Goal: Task Accomplishment & Management: Manage account settings

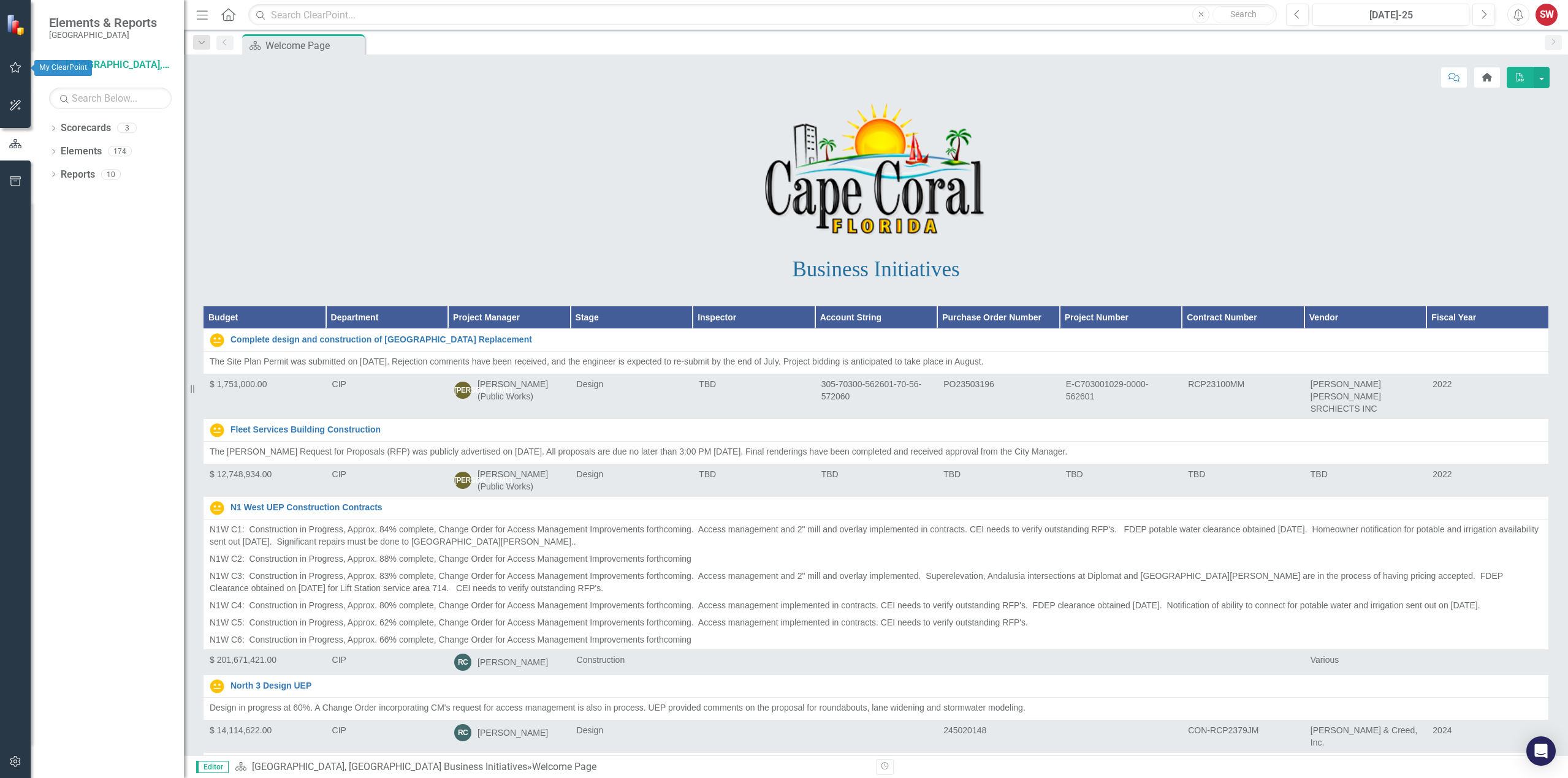
click at [14, 70] on icon "button" at bounding box center [15, 68] width 13 height 10
click at [79, 135] on link "My Updates" at bounding box center [110, 135] width 123 height 14
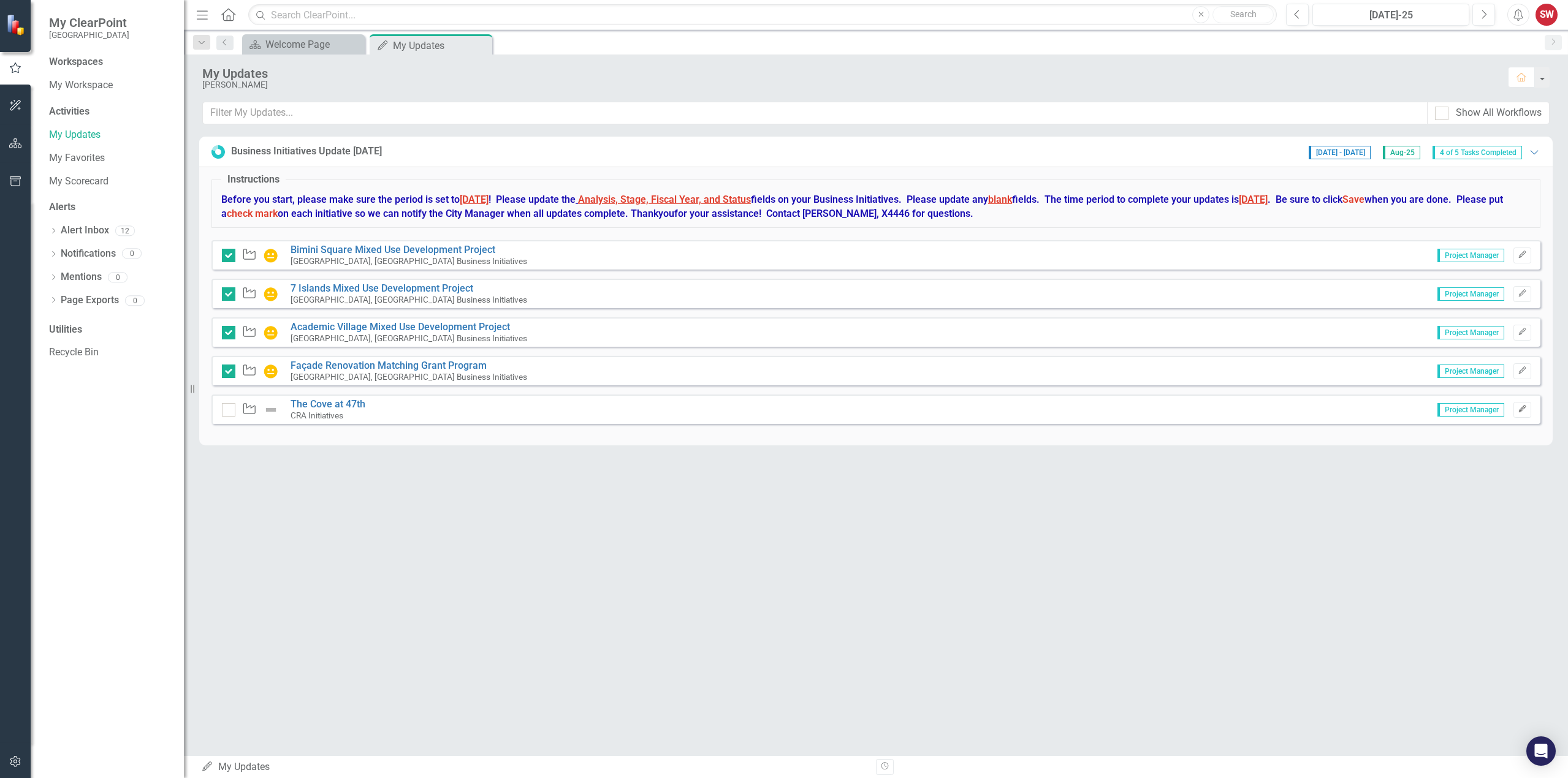
click at [1523, 409] on icon "button" at bounding box center [1522, 409] width 8 height 8
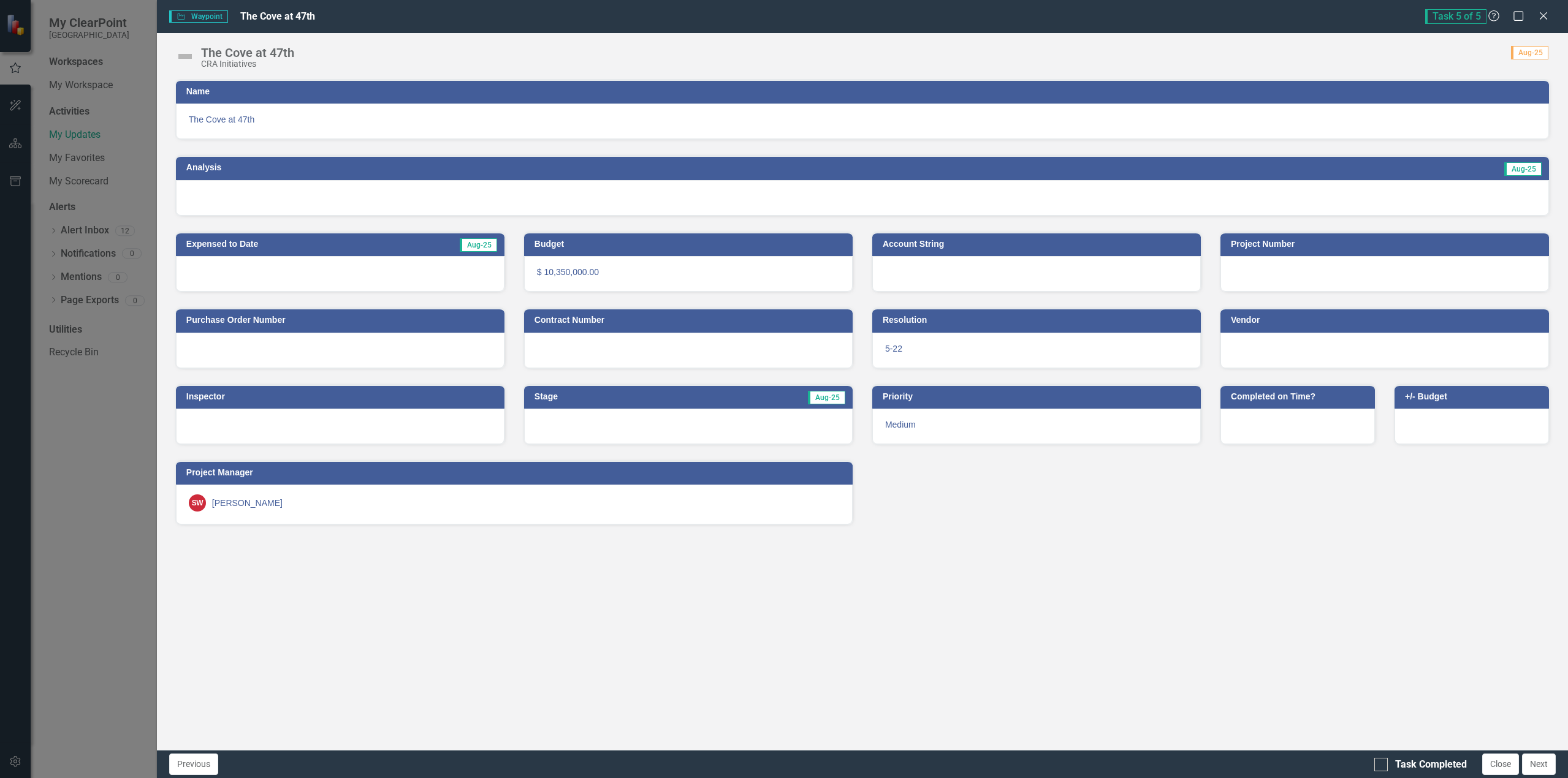
click at [188, 55] on img at bounding box center [185, 56] width 19 height 19
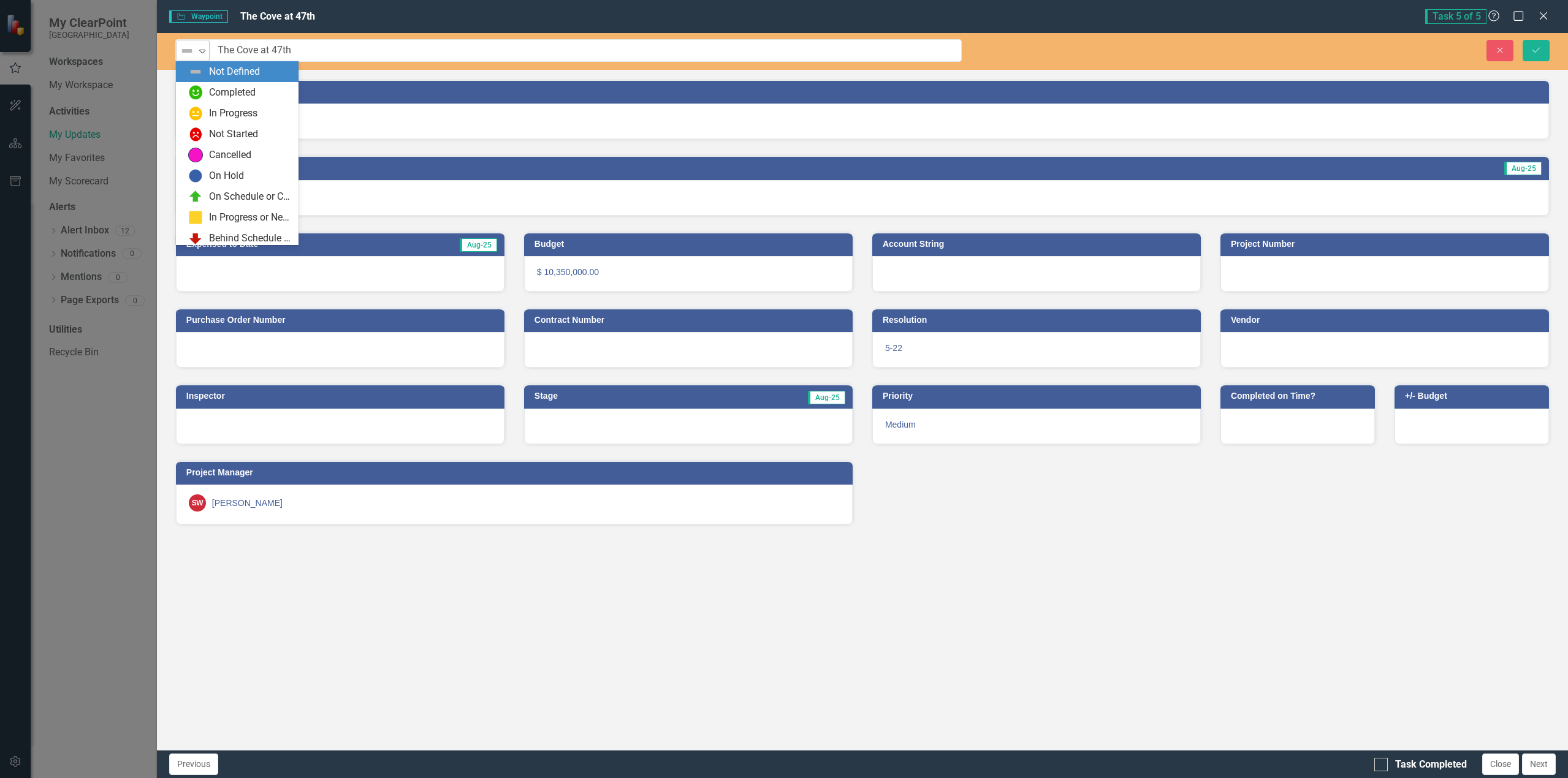
click at [200, 53] on icon "Expand" at bounding box center [202, 51] width 12 height 10
click at [210, 114] on div "In Progress" at bounding box center [233, 113] width 48 height 14
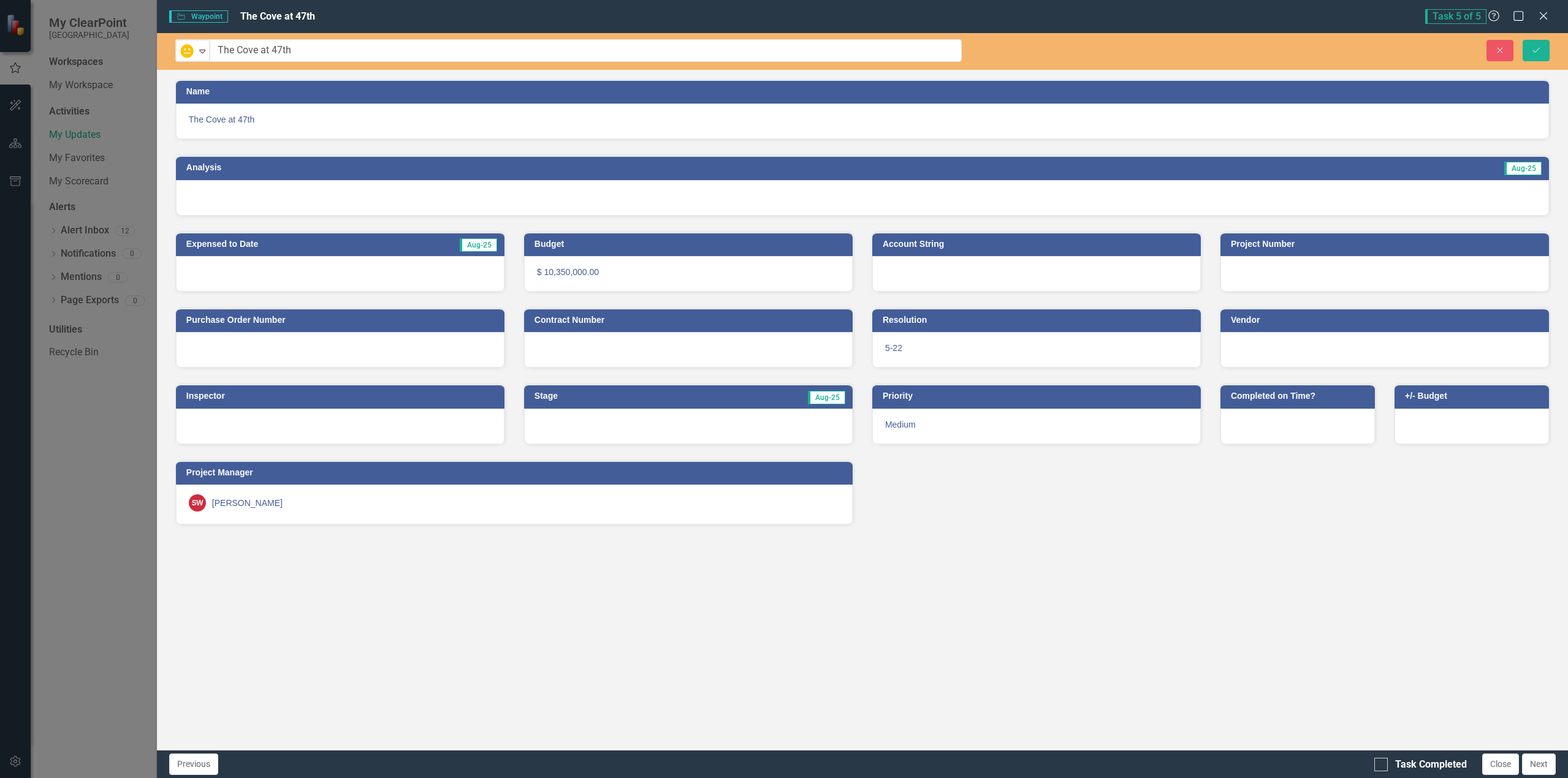
click at [715, 201] on div at bounding box center [862, 197] width 1373 height 35
click at [1539, 53] on icon "Save" at bounding box center [1536, 50] width 11 height 8
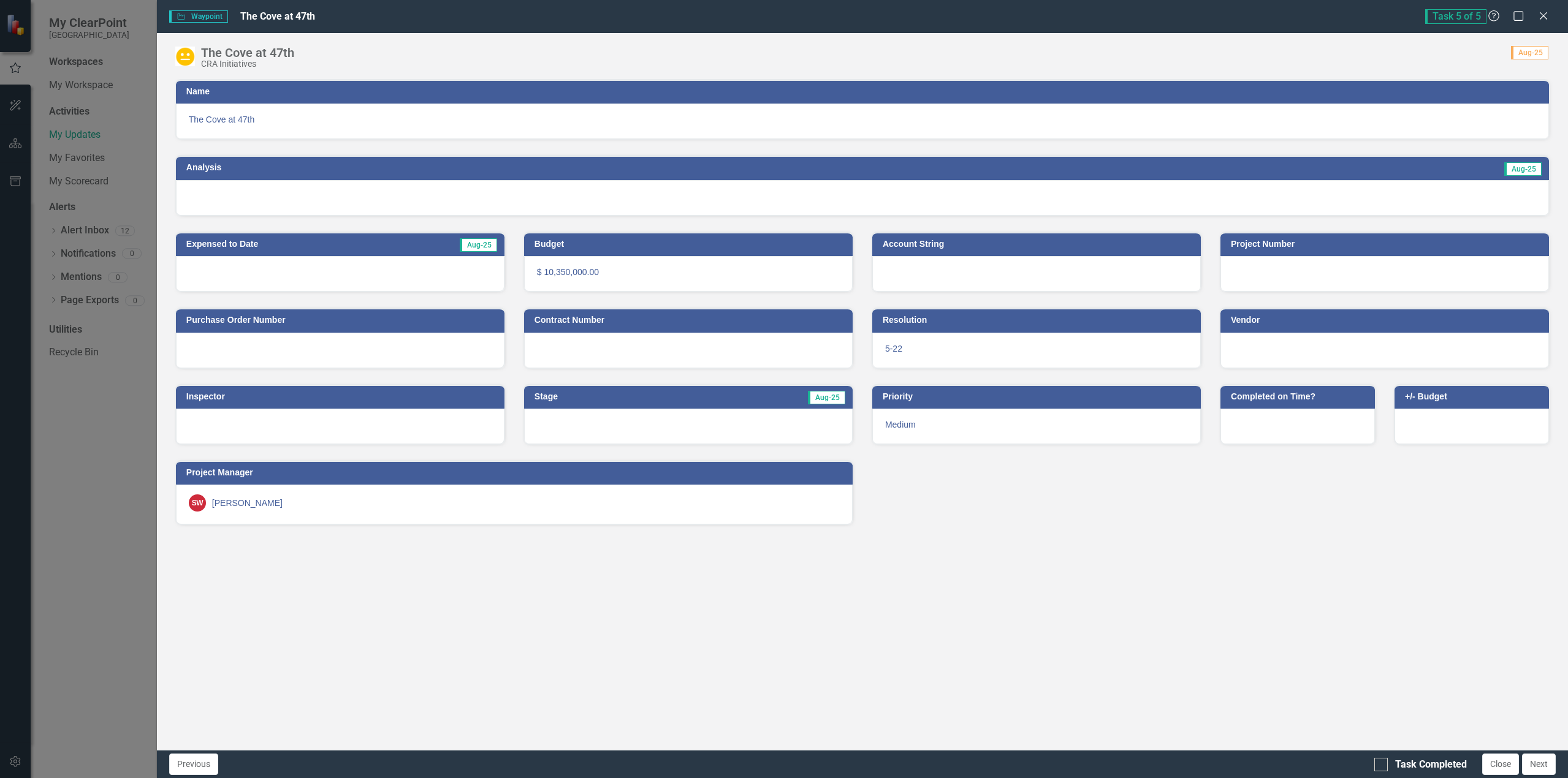
click at [216, 172] on h3 "Analysis" at bounding box center [510, 167] width 648 height 9
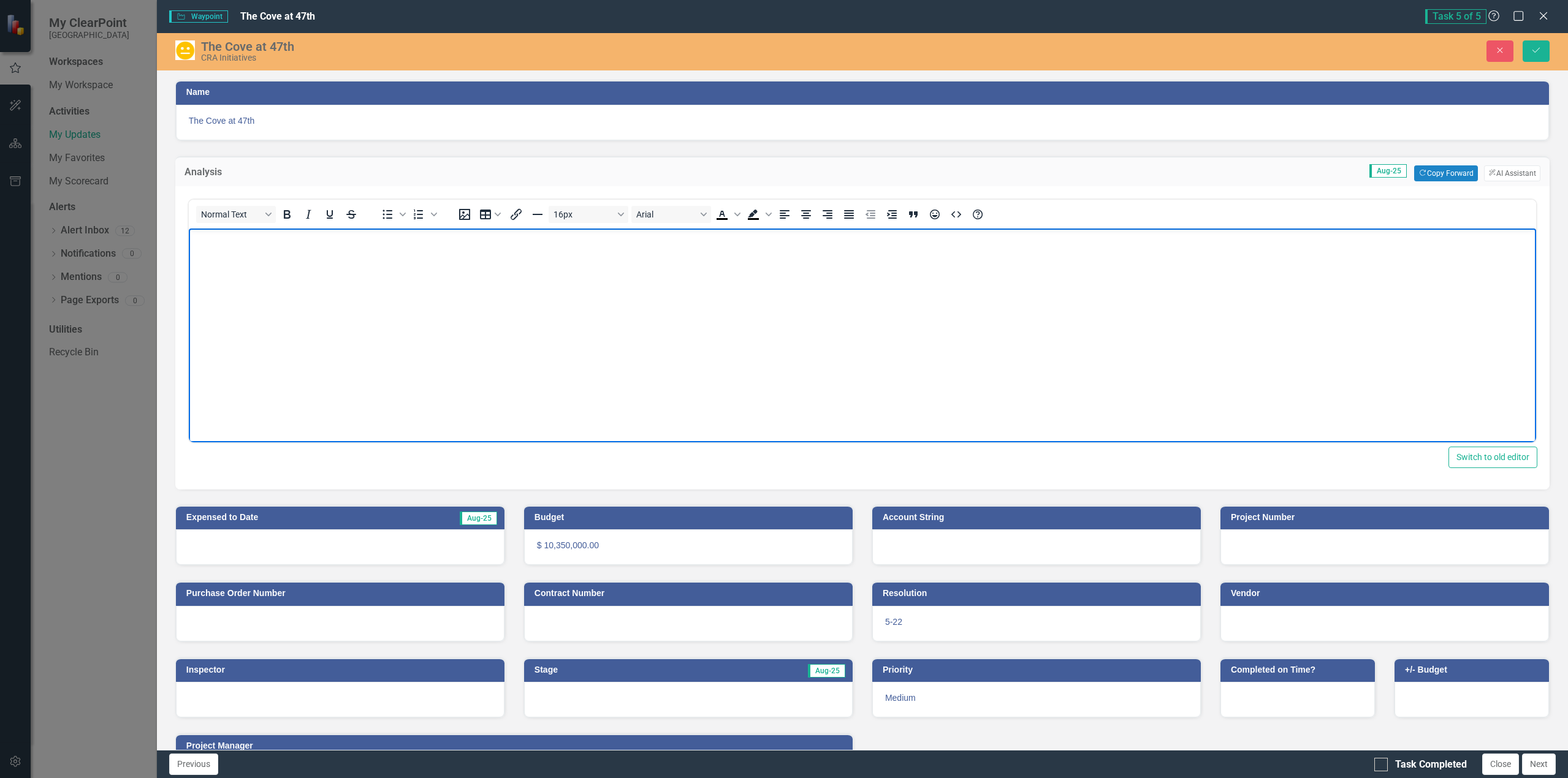
click at [219, 257] on body "Rich Text Area. Press ALT-0 for help." at bounding box center [862, 320] width 1347 height 184
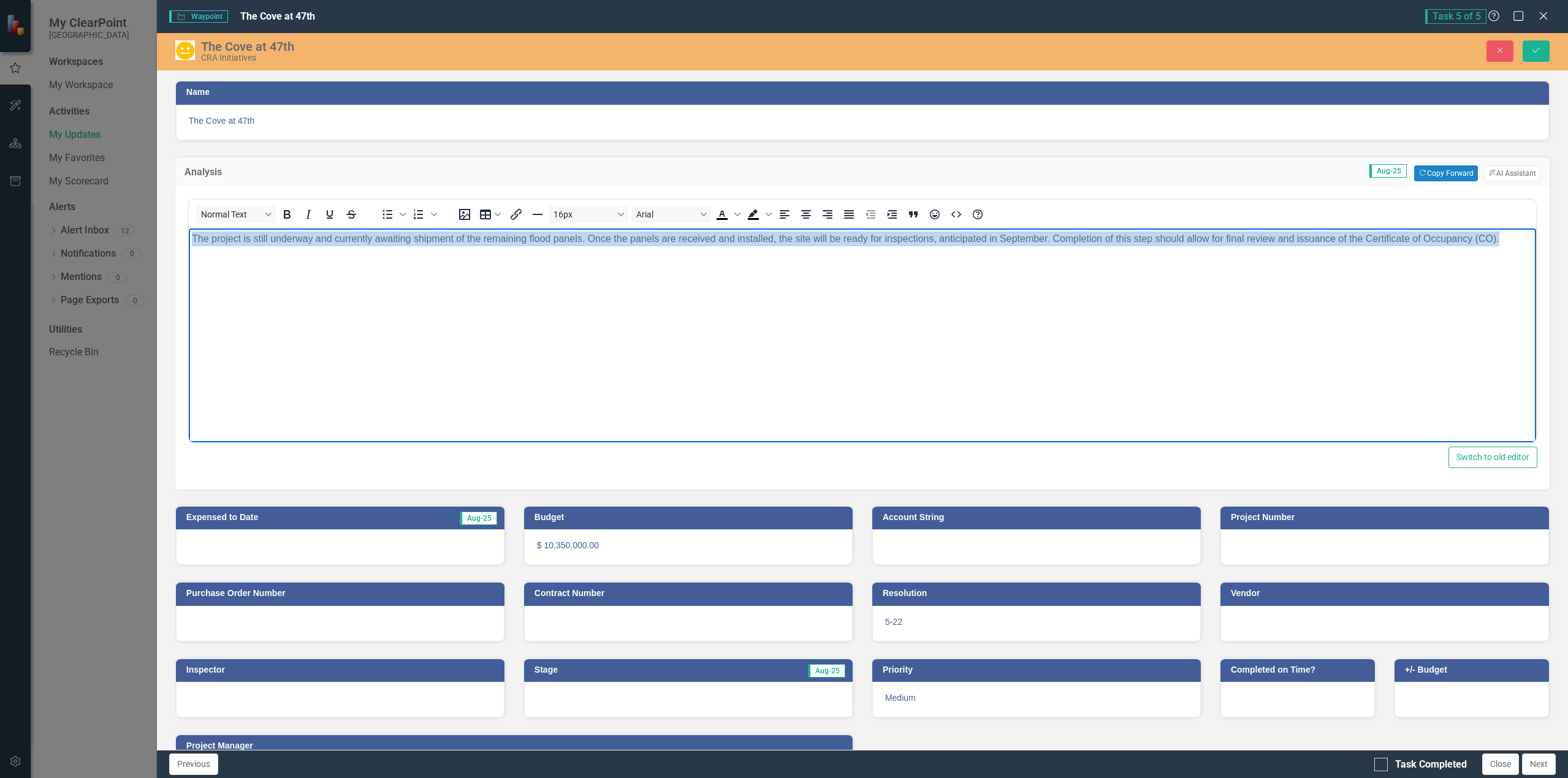
drag, startPoint x: 1506, startPoint y: 238, endPoint x: 349, endPoint y: 463, distance: 1178.7
click at [188, 235] on html "The project is still underway and currently awaiting shipment of the remaining …" at bounding box center [862, 320] width 1347 height 184
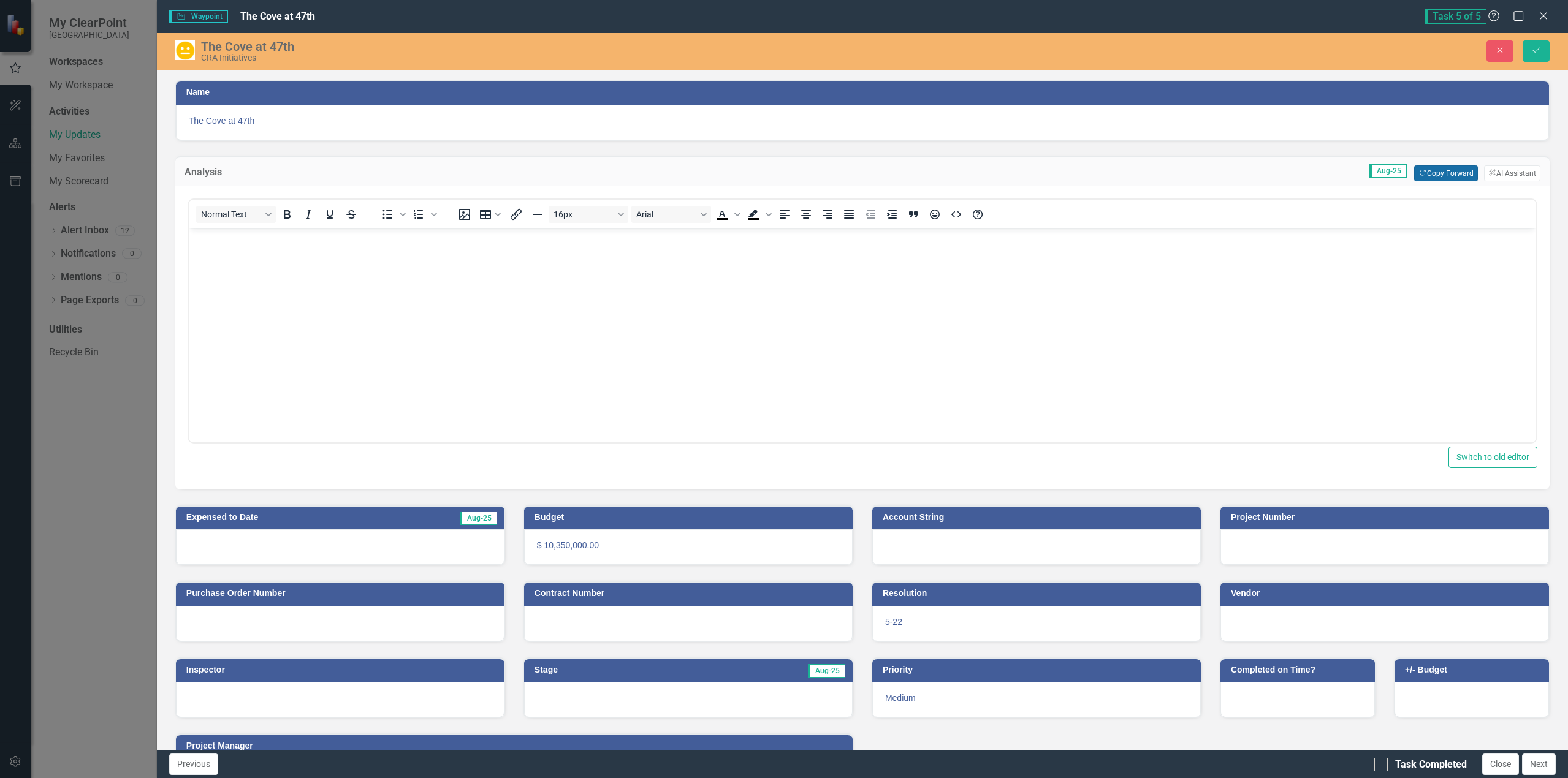
click at [1447, 172] on button "Copy Forward Copy Forward" at bounding box center [1445, 173] width 63 height 16
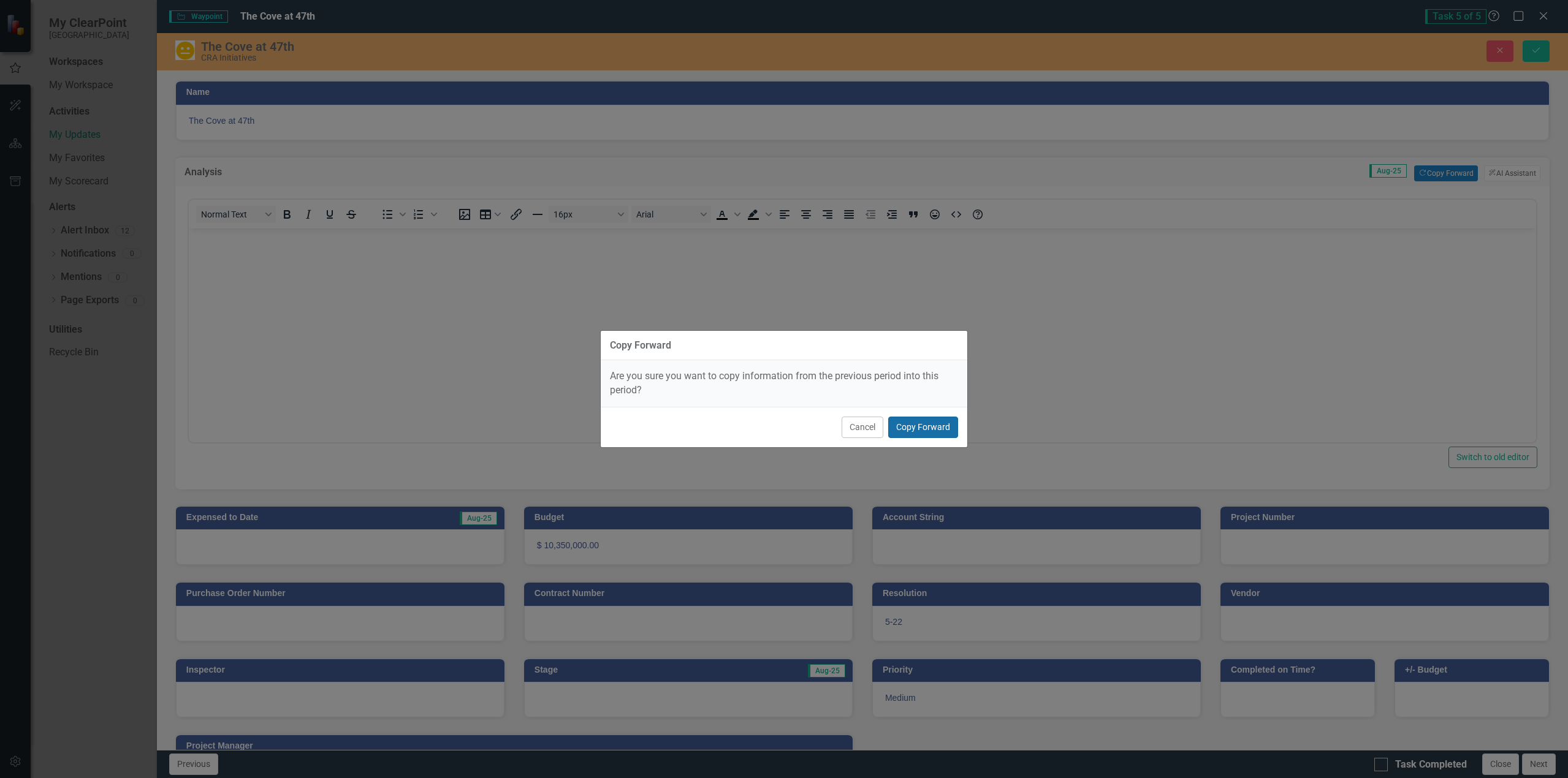
click at [931, 424] on button "Copy Forward" at bounding box center [922, 427] width 70 height 21
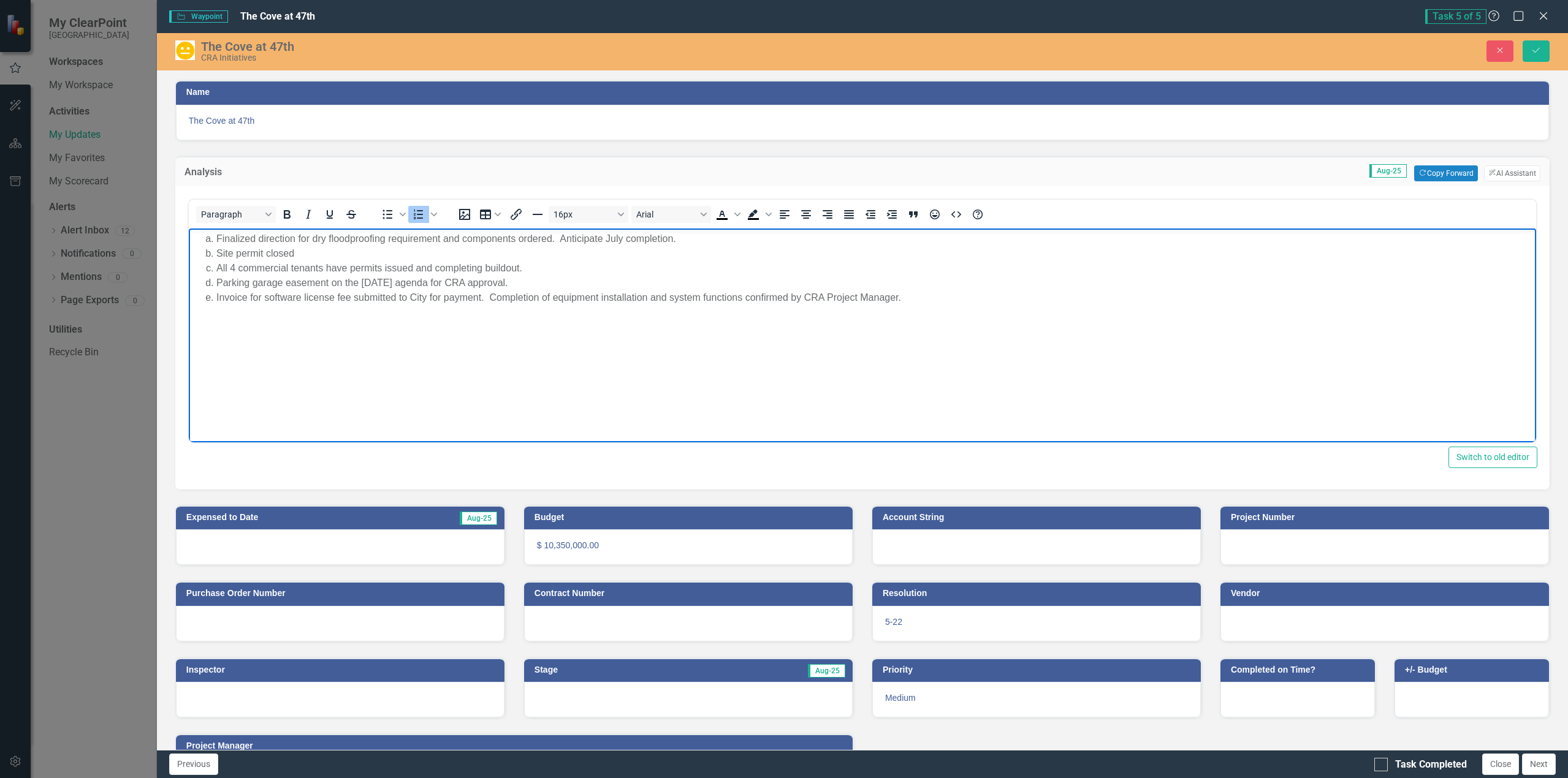
click at [321, 251] on li "Site permit closed" at bounding box center [873, 253] width 1317 height 14
click at [220, 237] on li "Finalized direction for dry floodproofing requirement and components ordered. A…" at bounding box center [873, 238] width 1317 height 14
drag, startPoint x: 216, startPoint y: 239, endPoint x: 694, endPoint y: 242, distance: 478.0
click at [694, 242] on li "Finalized direction for dry floodproofing requirement and components ordered. A…" at bounding box center [873, 238] width 1317 height 14
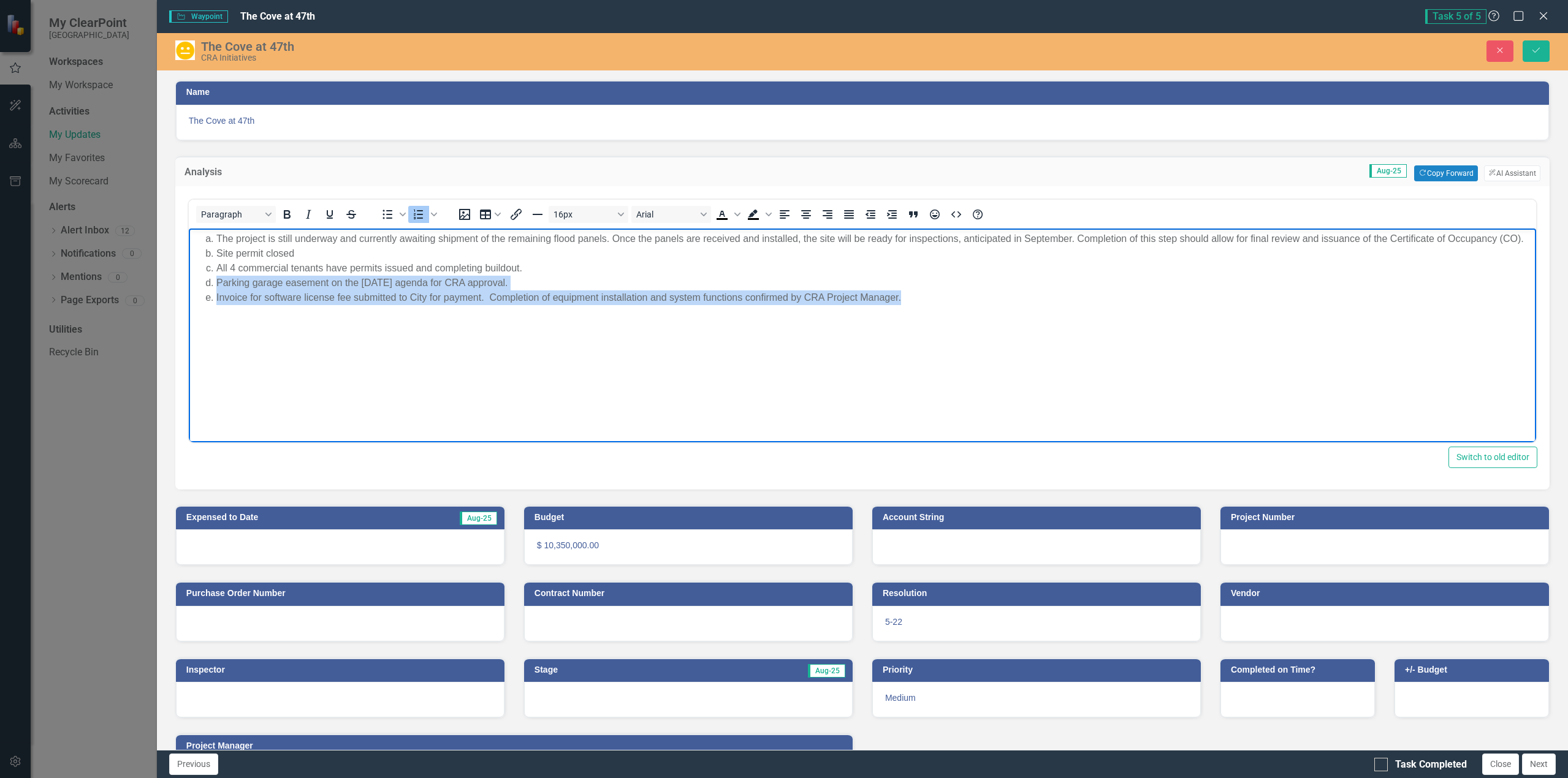
drag, startPoint x: 216, startPoint y: 281, endPoint x: 941, endPoint y: 307, distance: 725.5
click at [941, 307] on body "The project is still underway and currently awaiting shipment of the remaining …" at bounding box center [862, 320] width 1347 height 184
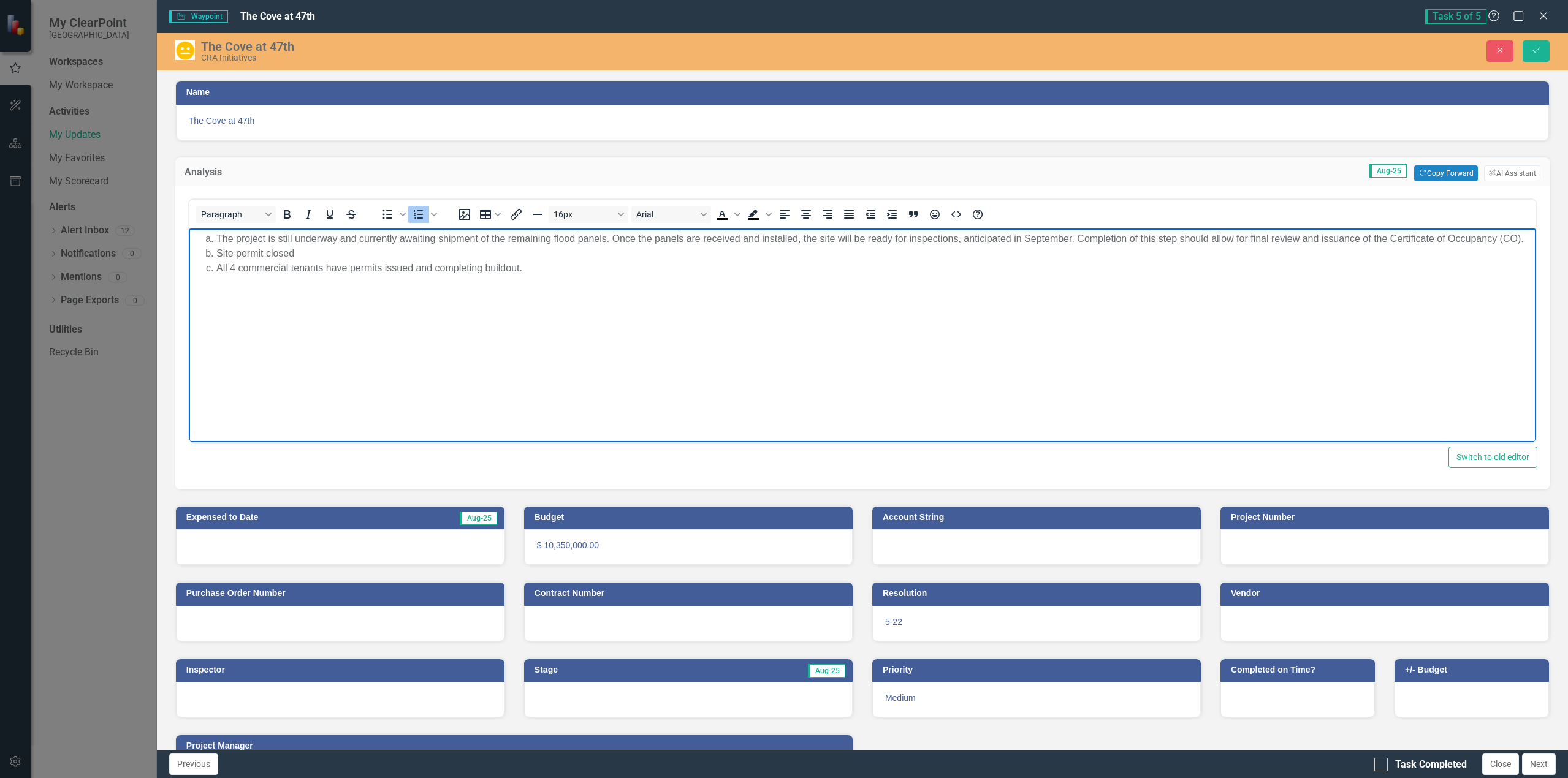
click at [610, 273] on li "All 4 commercial tenants have permits issued and completing buildout." at bounding box center [873, 267] width 1317 height 14
